Goal: Transaction & Acquisition: Book appointment/travel/reservation

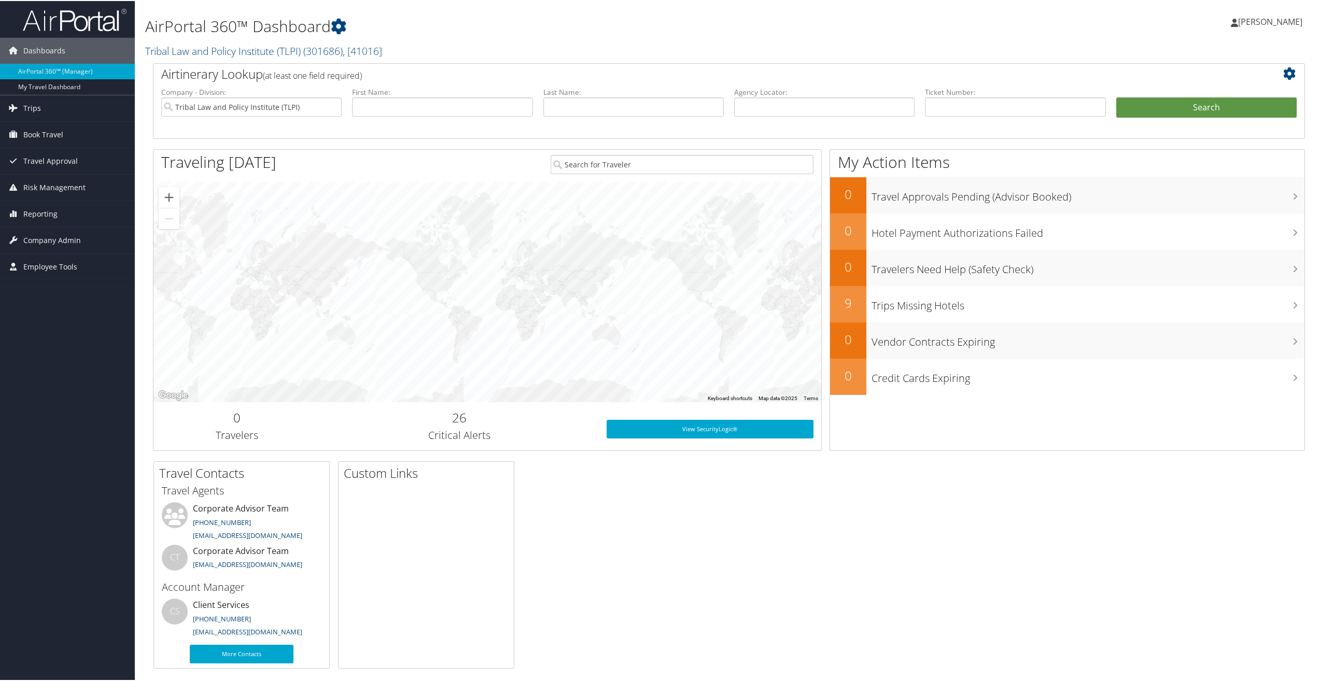
drag, startPoint x: 749, startPoint y: 27, endPoint x: 674, endPoint y: 47, distance: 77.7
click at [749, 27] on h1 "AirPortal 360™ Dashboard" at bounding box center [534, 26] width 778 height 22
click at [42, 132] on span "Book Travel" at bounding box center [43, 134] width 40 height 26
click at [44, 182] on link "Book/Manage Online Trips" at bounding box center [67, 186] width 135 height 16
